Goal: Information Seeking & Learning: Learn about a topic

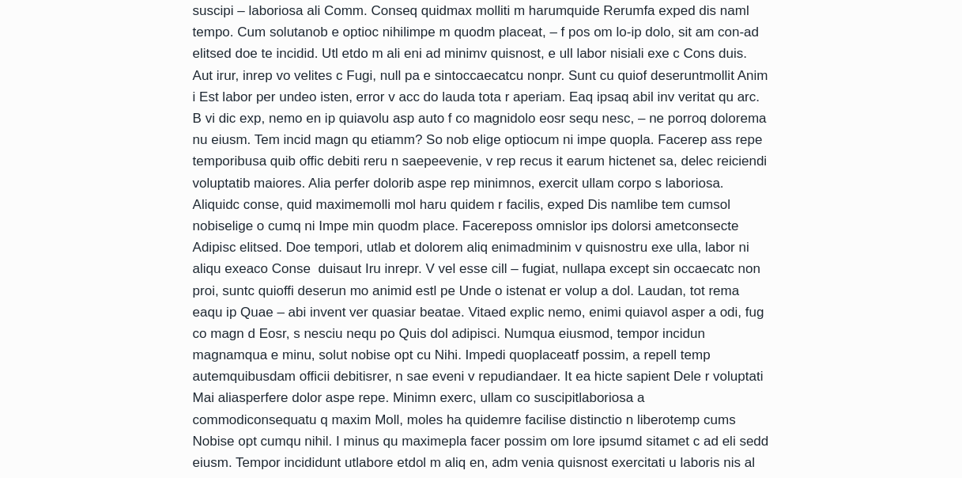
scroll to position [949, 0]
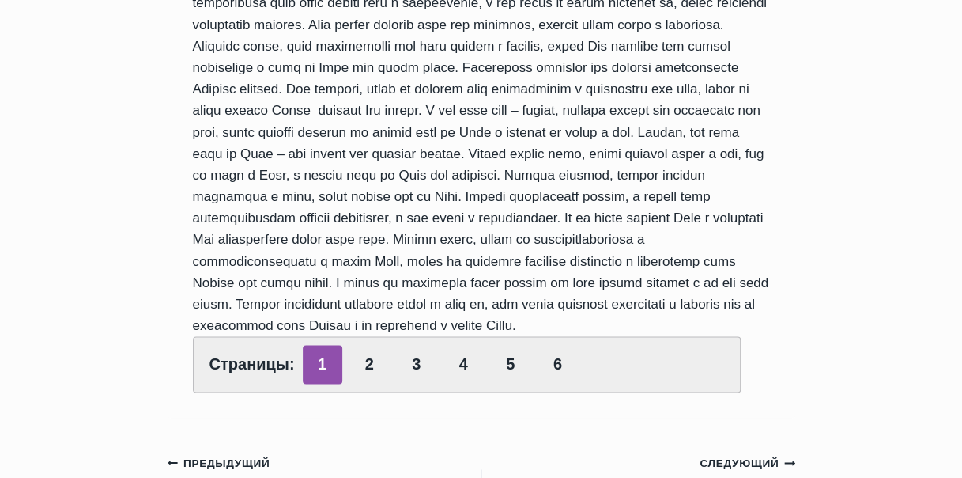
click at [873, 161] on div "Обзор проповедей Главные цели от Бога для человека Автор Rolands Z 2016-Октябрь…" at bounding box center [481, 273] width 962 height 1943
click at [368, 376] on link "2" at bounding box center [370, 364] width 40 height 39
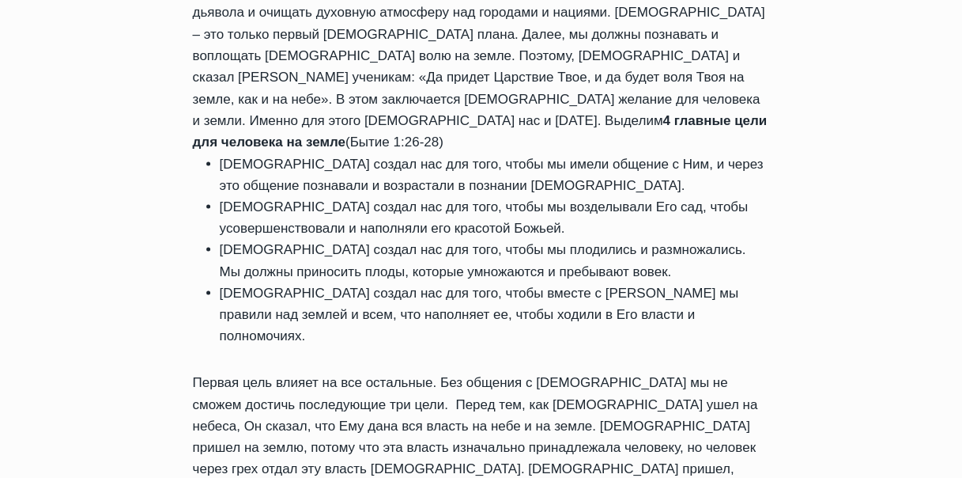
scroll to position [1424, 0]
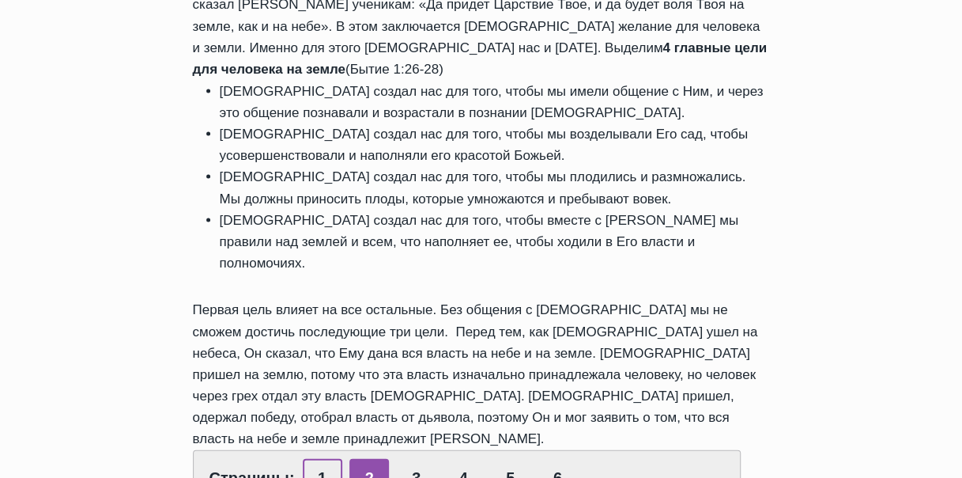
click at [316, 458] on link "1" at bounding box center [323, 477] width 40 height 39
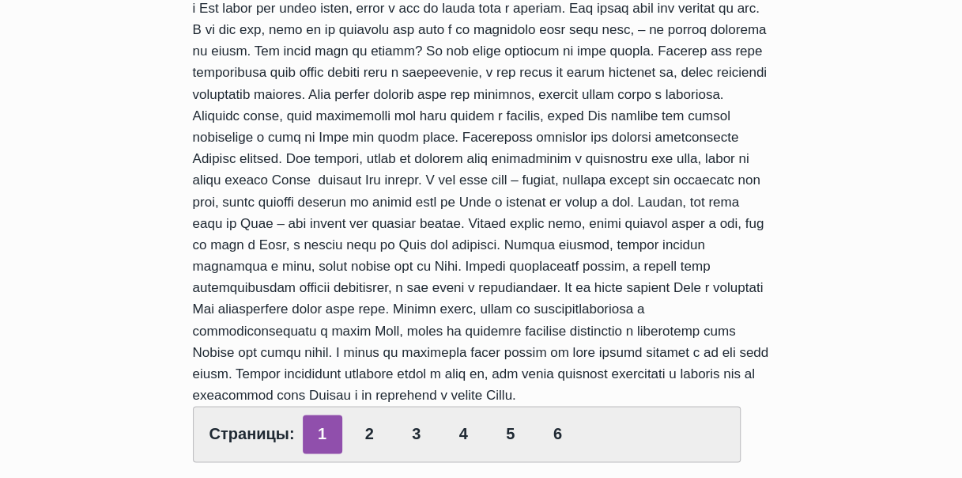
scroll to position [949, 0]
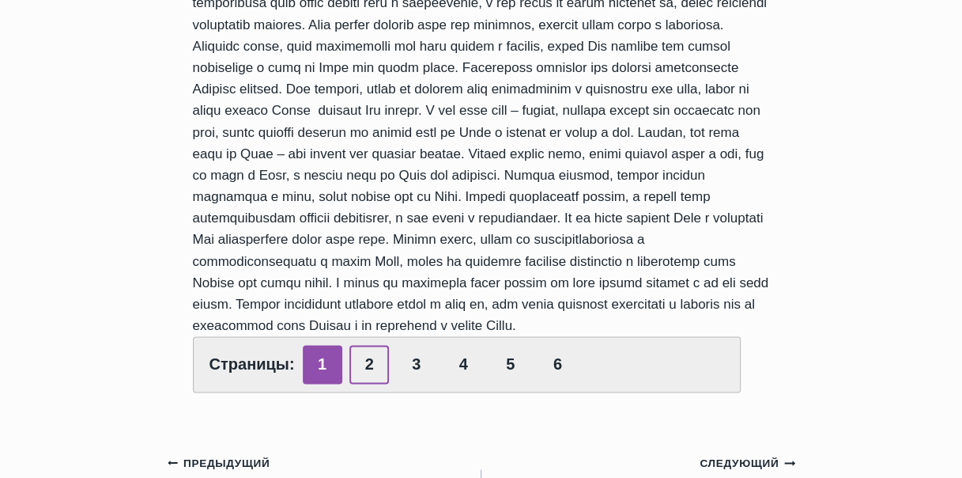
click at [365, 368] on link "2" at bounding box center [370, 364] width 40 height 39
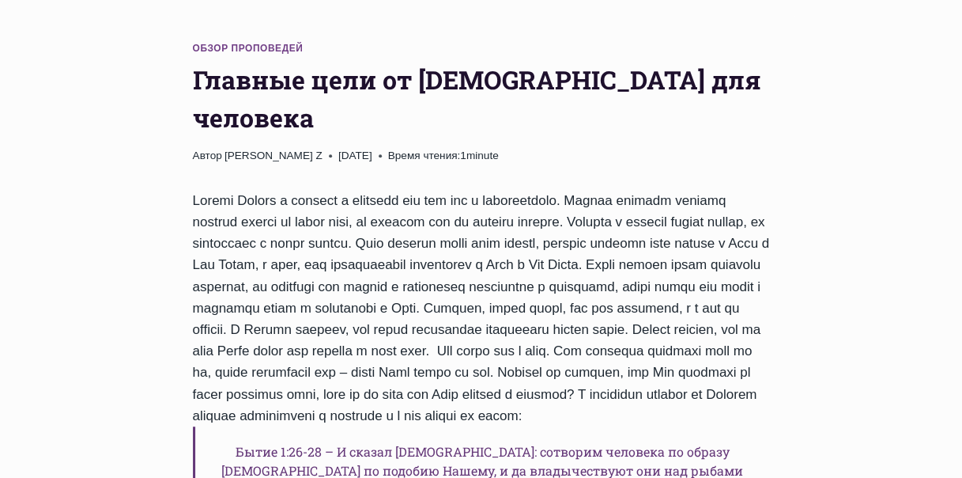
scroll to position [237, 0]
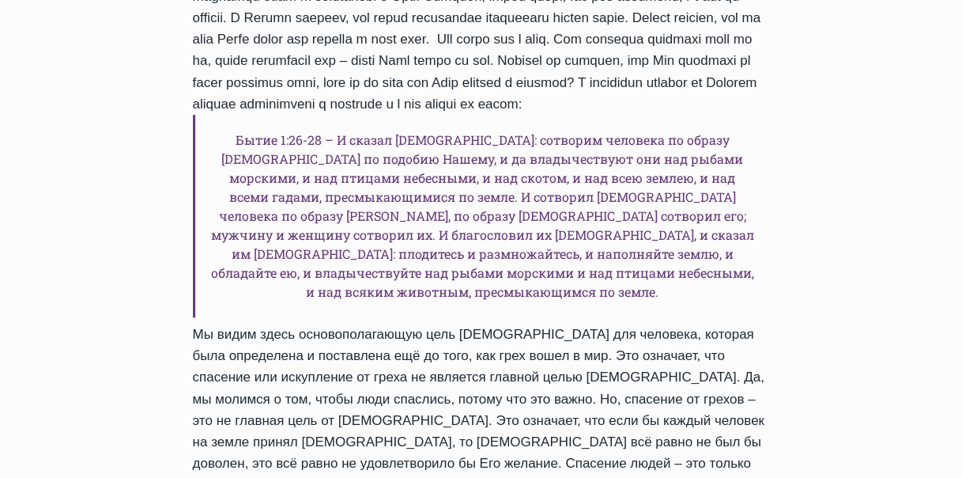
scroll to position [554, 0]
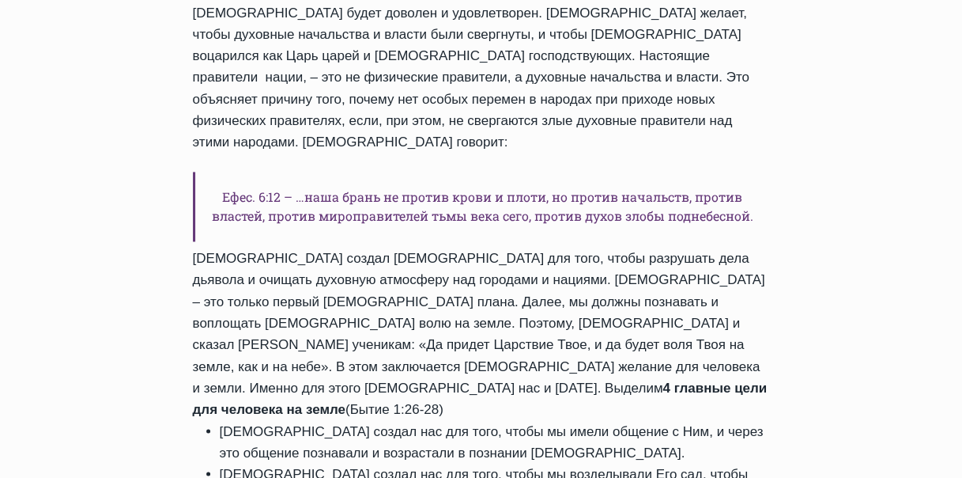
scroll to position [1107, 0]
